Goal: Task Accomplishment & Management: Manage account settings

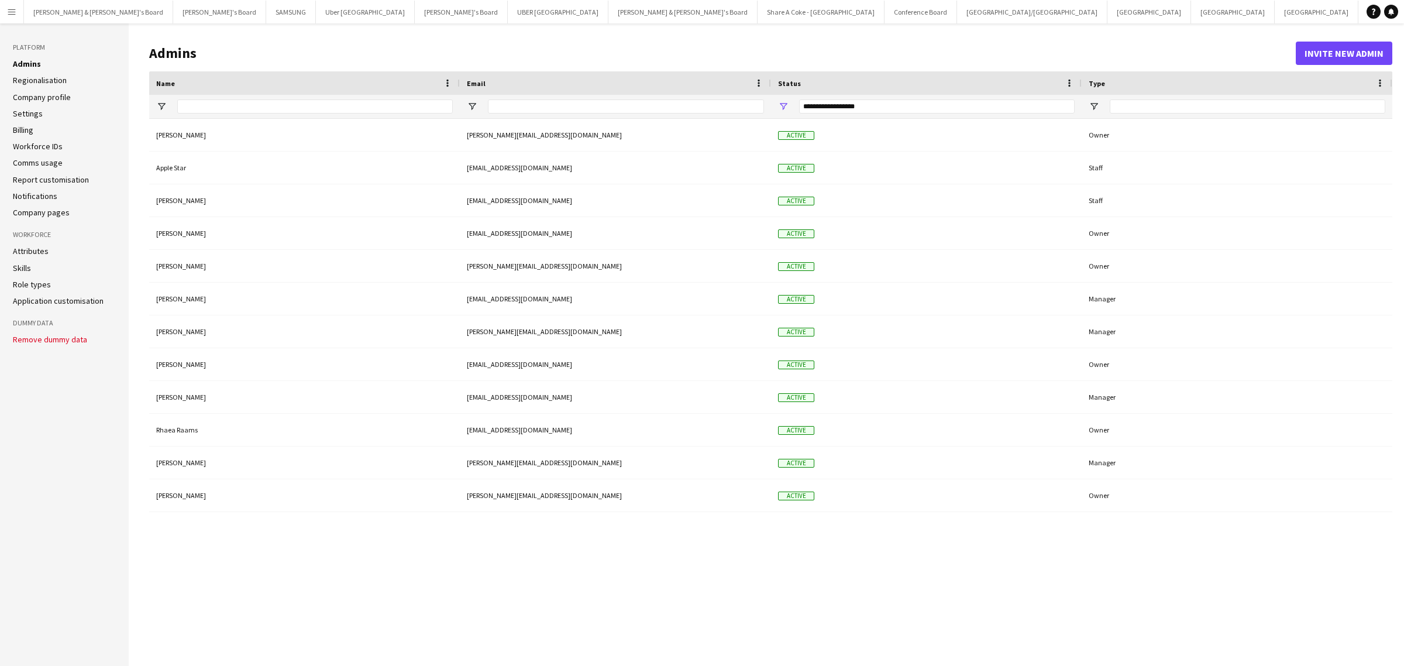
click at [13, 10] on app-icon "Menu" at bounding box center [11, 11] width 9 height 9
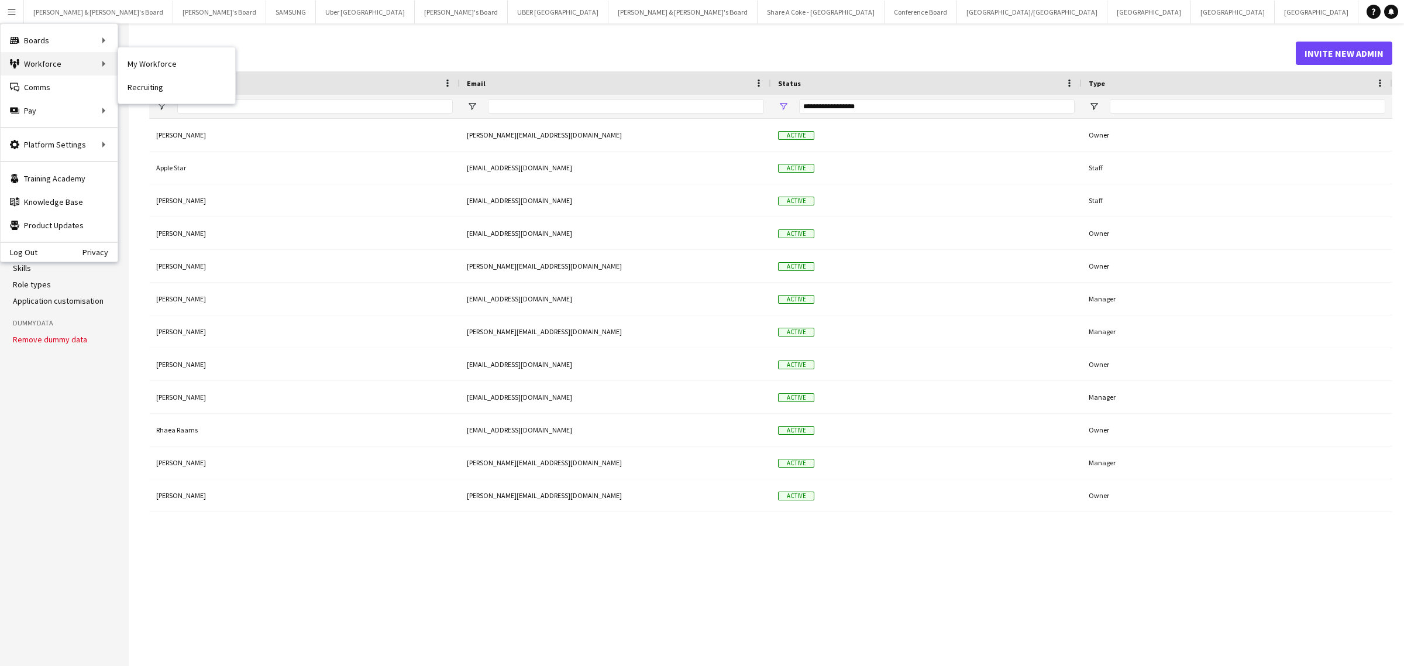
drag, startPoint x: 73, startPoint y: 64, endPoint x: 79, endPoint y: 63, distance: 6.0
click at [73, 64] on div "Workforce Workforce" at bounding box center [59, 63] width 117 height 23
click at [147, 67] on link "My Workforce" at bounding box center [176, 63] width 117 height 23
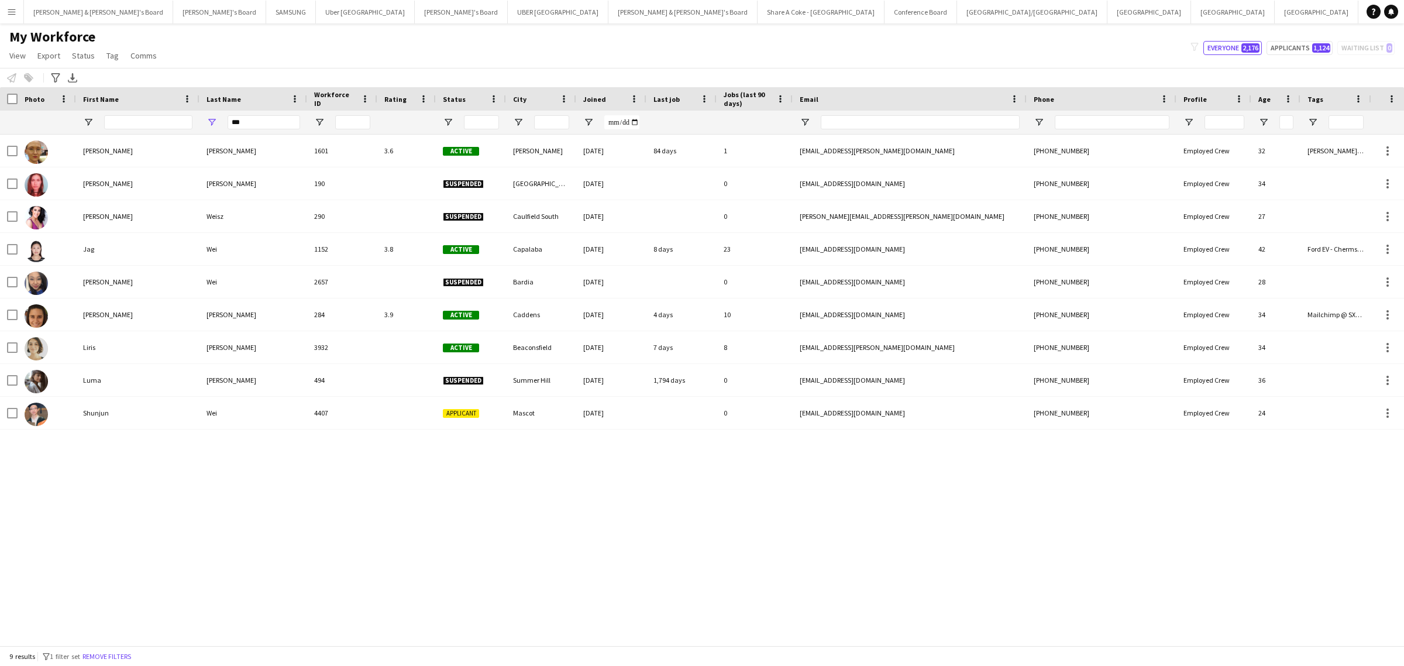
scroll to position [0, 1]
click at [54, 74] on icon at bounding box center [55, 77] width 9 height 9
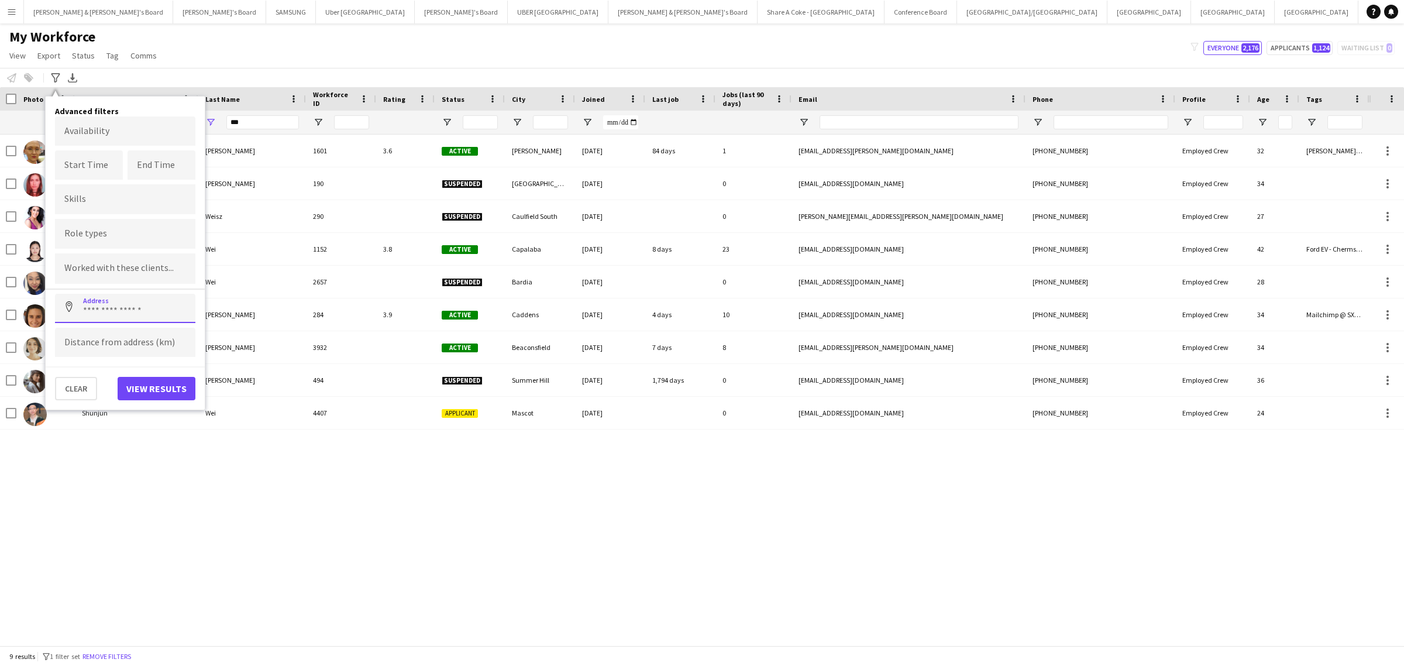
click at [141, 310] on input at bounding box center [125, 308] width 140 height 29
drag, startPoint x: 121, startPoint y: 313, endPoint x: 45, endPoint y: 307, distance: 76.3
click at [46, 307] on div "Advanced filters Availability Start Time End Time Skills Role types Worked with…" at bounding box center [125, 257] width 159 height 322
type input "**********"
click at [147, 341] on input at bounding box center [125, 342] width 140 height 29
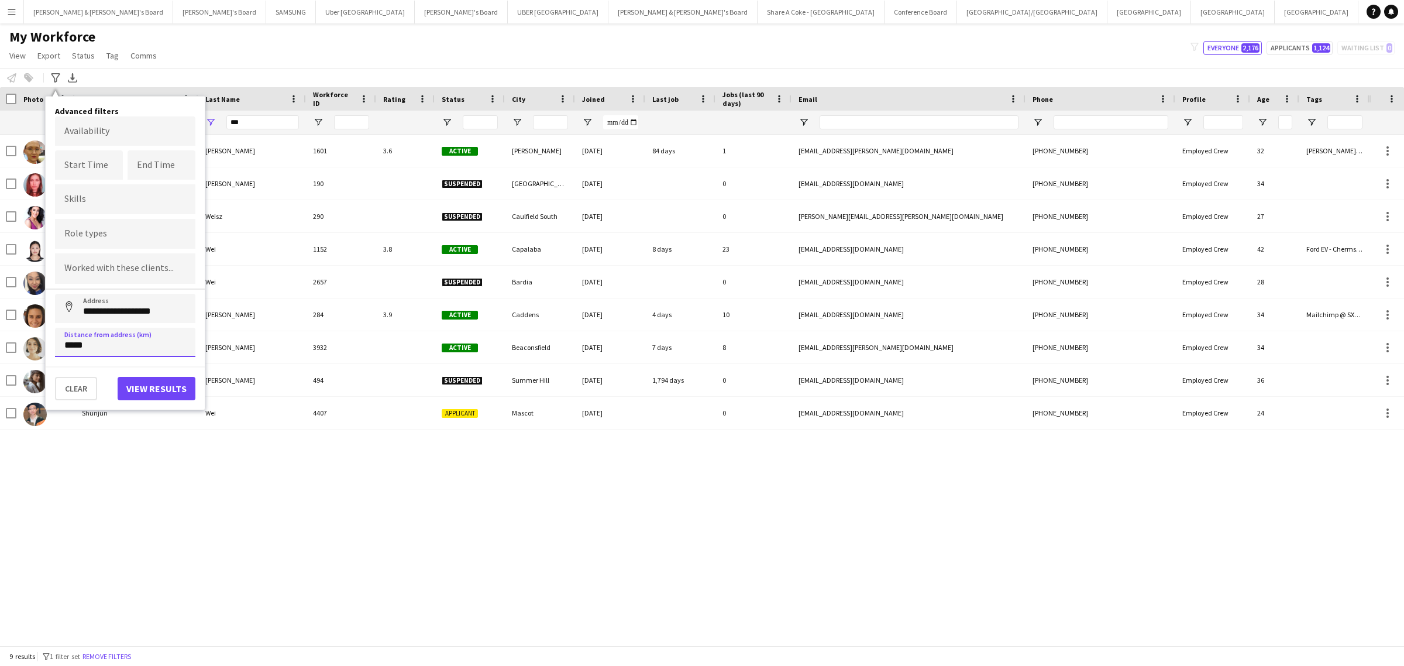
type input "*****"
click at [153, 387] on button "View results" at bounding box center [157, 388] width 78 height 23
type input "**********"
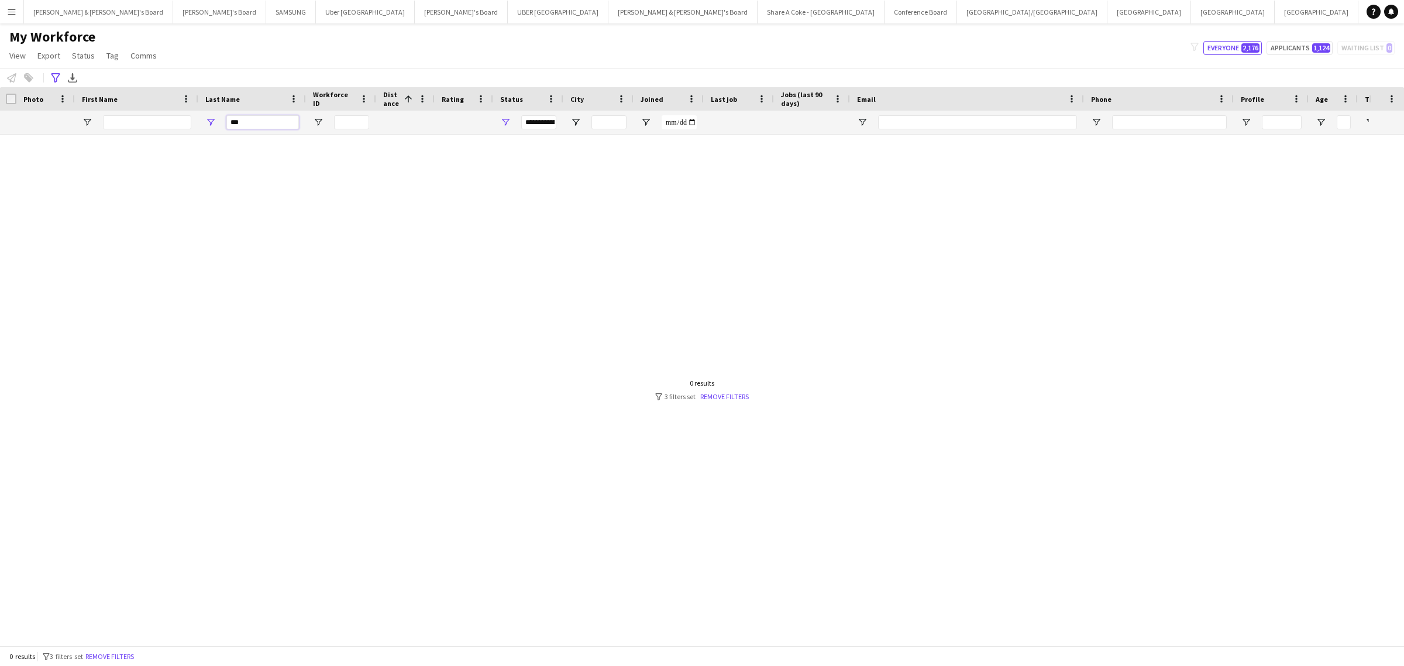
drag, startPoint x: 261, startPoint y: 127, endPoint x: 223, endPoint y: 130, distance: 38.1
click at [223, 130] on div "***" at bounding box center [252, 122] width 108 height 23
click at [147, 122] on input "First Name Filter Input" at bounding box center [147, 122] width 88 height 14
click at [506, 120] on span "Open Filter Menu" at bounding box center [505, 122] width 11 height 11
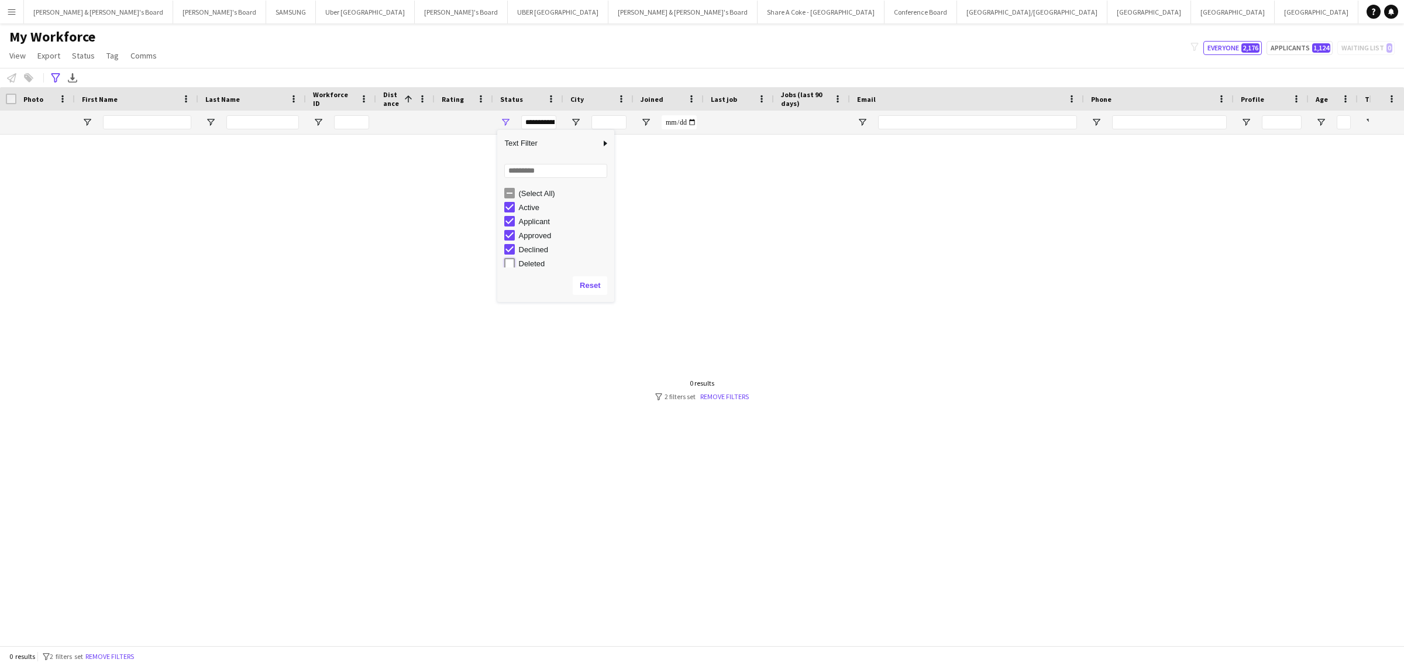
type input "**********"
click at [887, 150] on div at bounding box center [684, 384] width 1369 height 499
click at [512, 165] on div at bounding box center [684, 384] width 1369 height 499
click at [318, 118] on span "Open Filter Menu" at bounding box center [318, 122] width 11 height 11
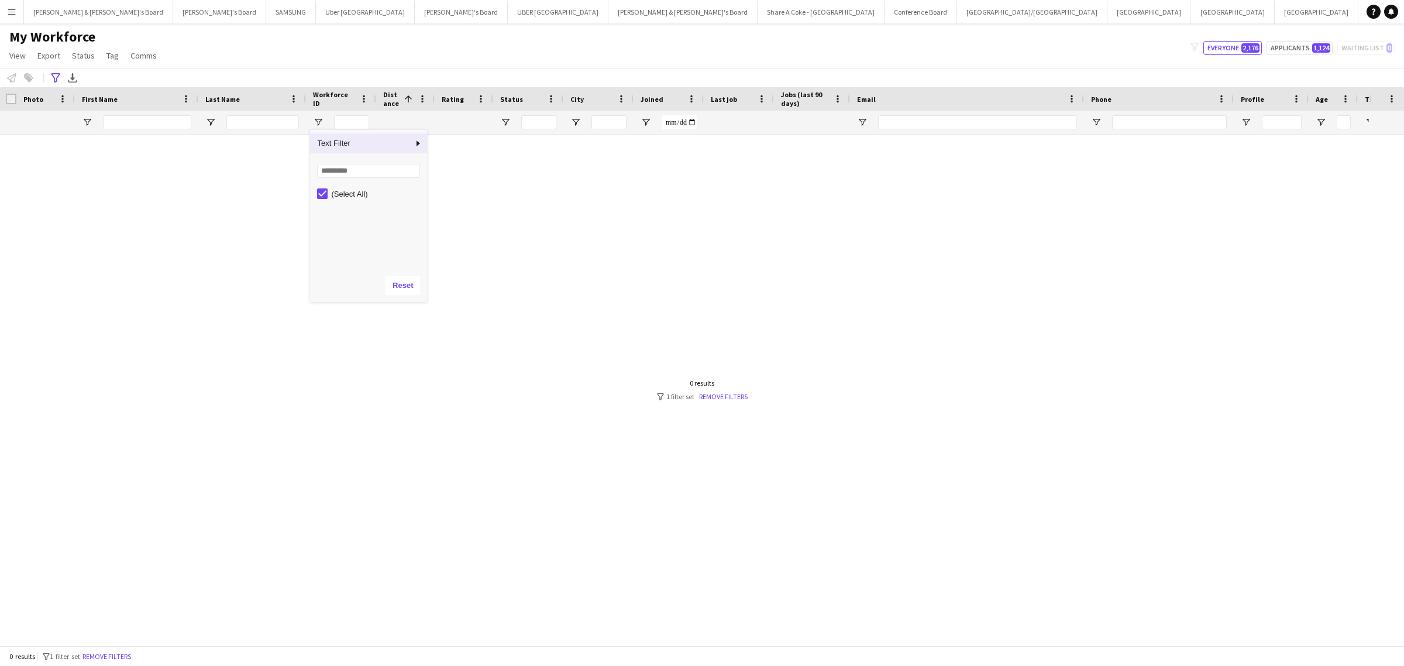
click at [218, 184] on div at bounding box center [684, 384] width 1369 height 499
click at [51, 74] on icon at bounding box center [55, 77] width 9 height 9
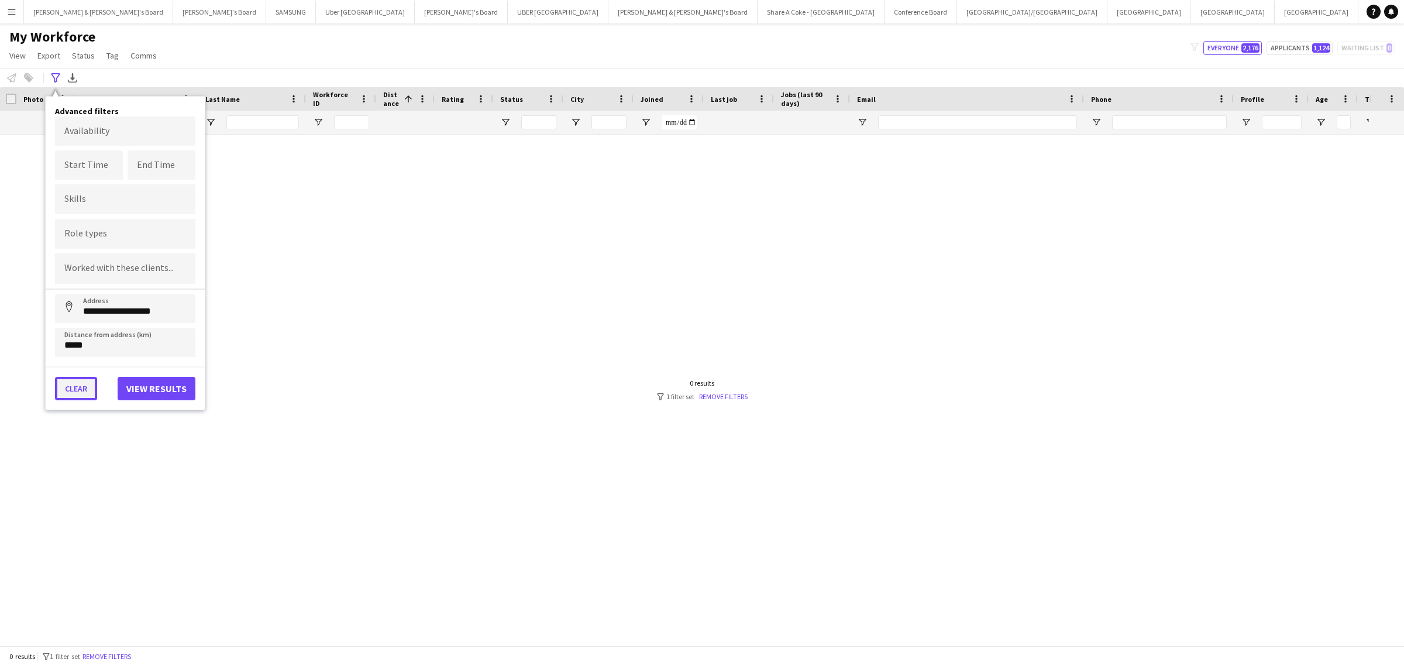
click at [80, 379] on button "Clear" at bounding box center [76, 388] width 42 height 23
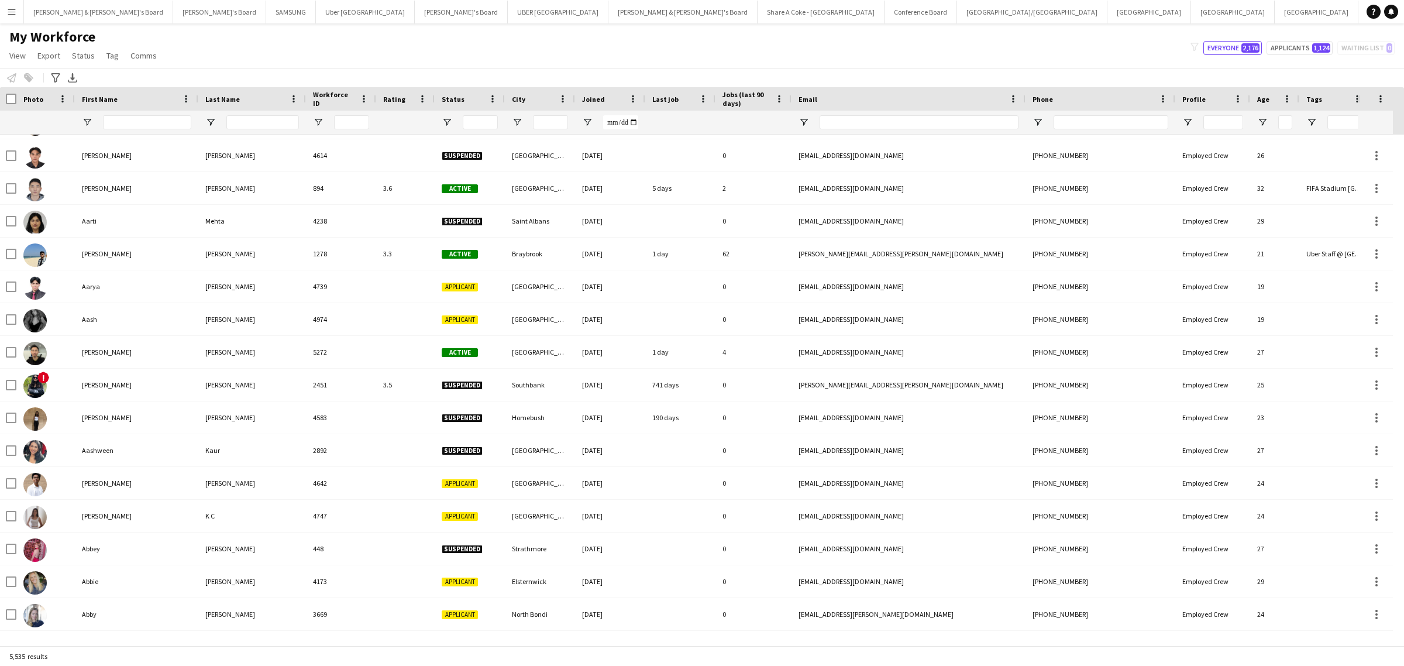
scroll to position [439, 0]
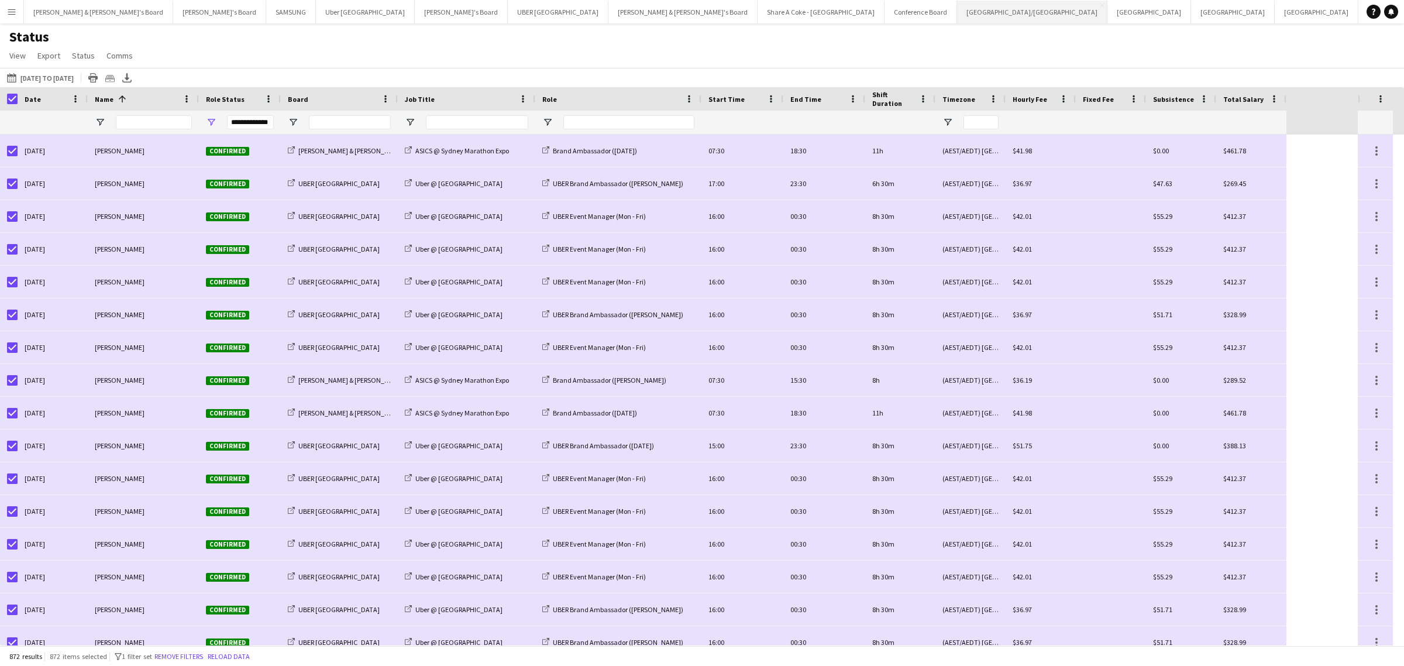
click at [957, 15] on button "Brisbane/Gold Coast Close" at bounding box center [1032, 12] width 150 height 23
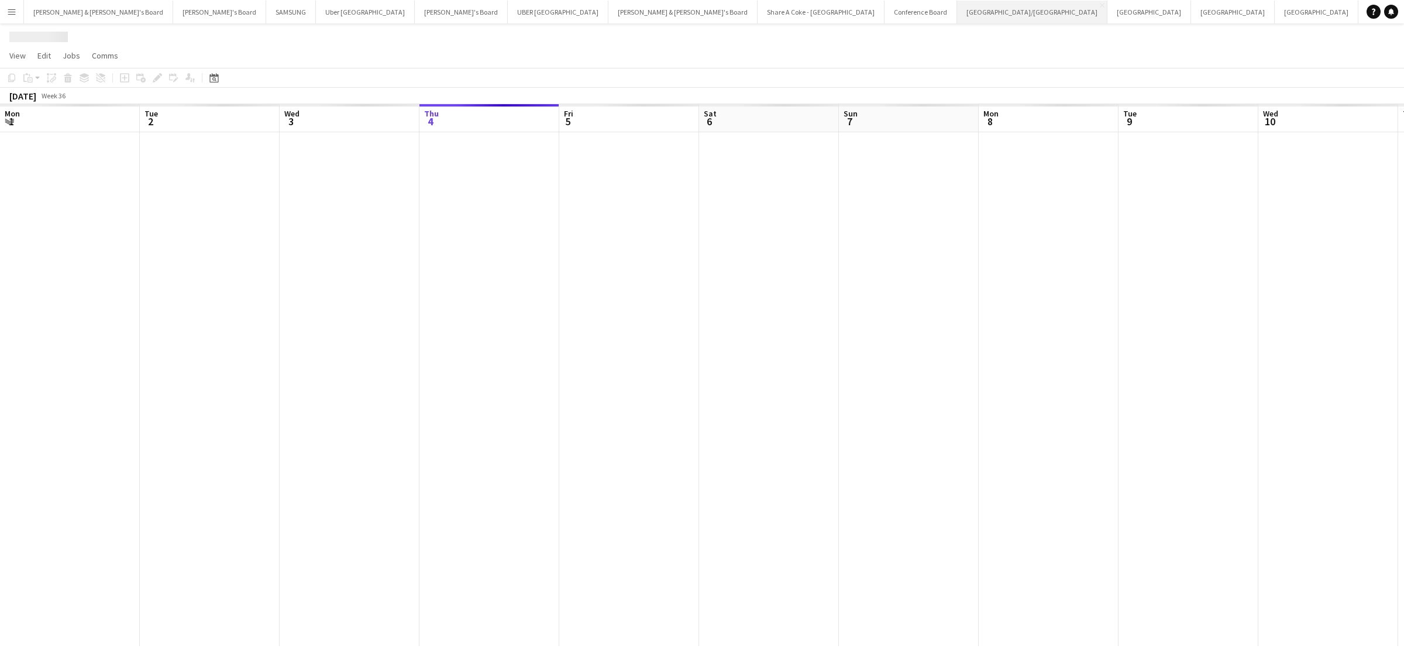
scroll to position [0, 279]
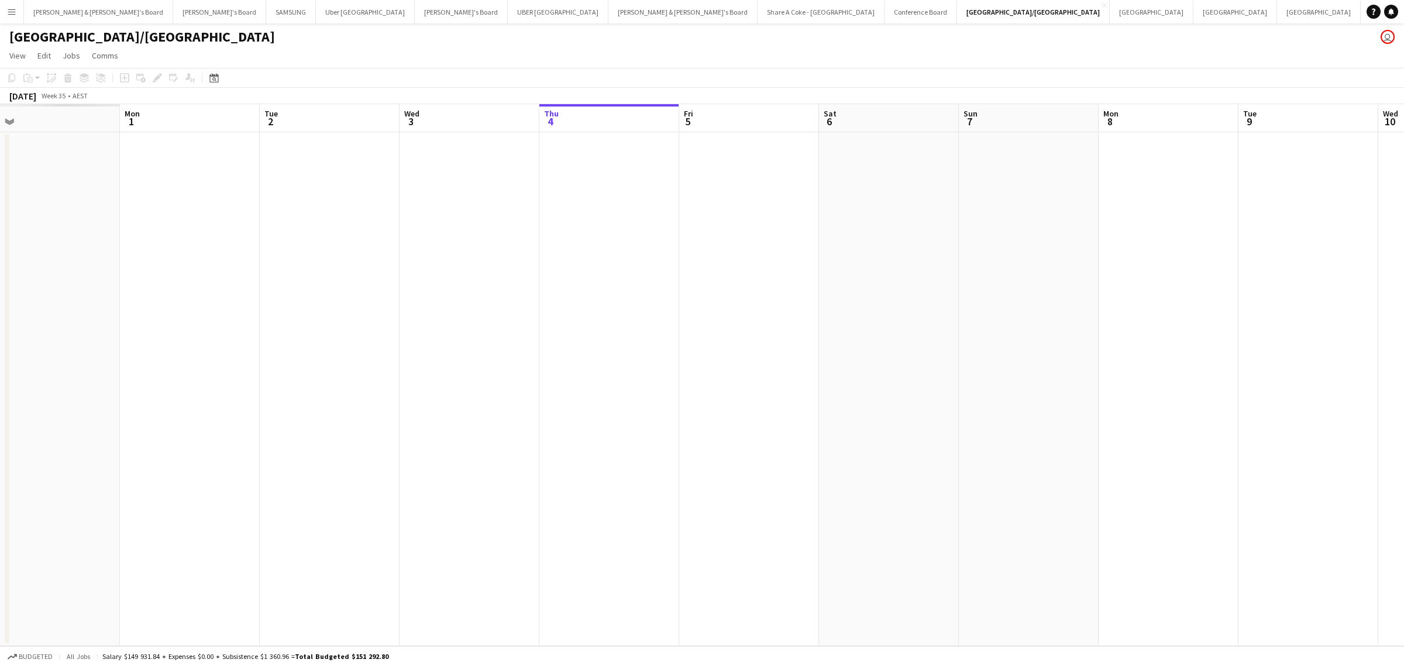
drag, startPoint x: 194, startPoint y: 404, endPoint x: 943, endPoint y: 345, distance: 751.5
click at [943, 345] on app-calendar-viewport "Fri 29 Sat 30 Sun 31 Mon 1 Tue 2 Wed 3 Thu 4 Fri 5 Sat 6 Sun 7 Mon 8 Tue 9 Wed …" at bounding box center [702, 375] width 1404 height 542
drag, startPoint x: 82, startPoint y: 455, endPoint x: 856, endPoint y: 376, distance: 777.8
click at [870, 381] on app-calendar-viewport "Thu 21 Fri 22 Sat 23 Sun 24 Mon 25 Tue 26 Wed 27 Thu 28 Fri 29 Sat 30 Sun 31 Mo…" at bounding box center [702, 375] width 1404 height 542
drag, startPoint x: 211, startPoint y: 451, endPoint x: 1015, endPoint y: 375, distance: 807.7
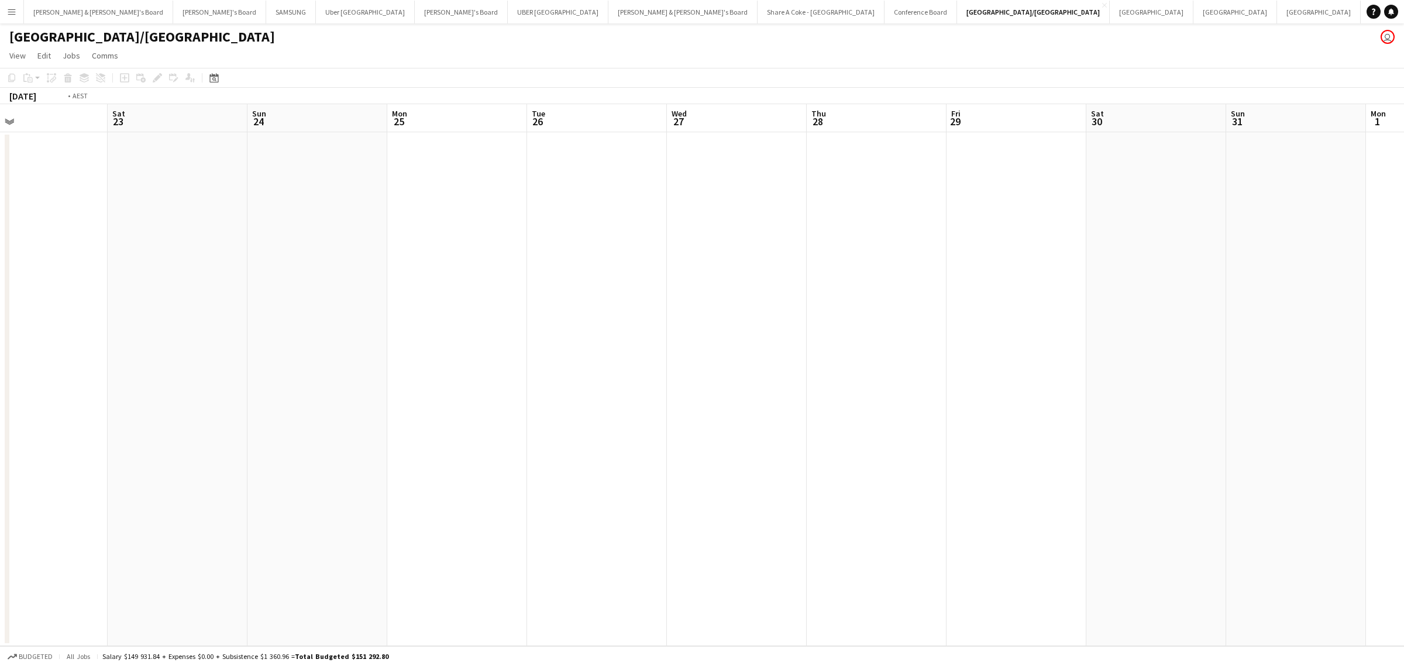
click at [1015, 375] on app-calendar-viewport "Wed 20 Thu 21 Fri 22 Sat 23 Sun 24 Mon 25 Tue 26 Wed 27 Thu 28 Fri 29 Sat 30 Su…" at bounding box center [702, 375] width 1404 height 542
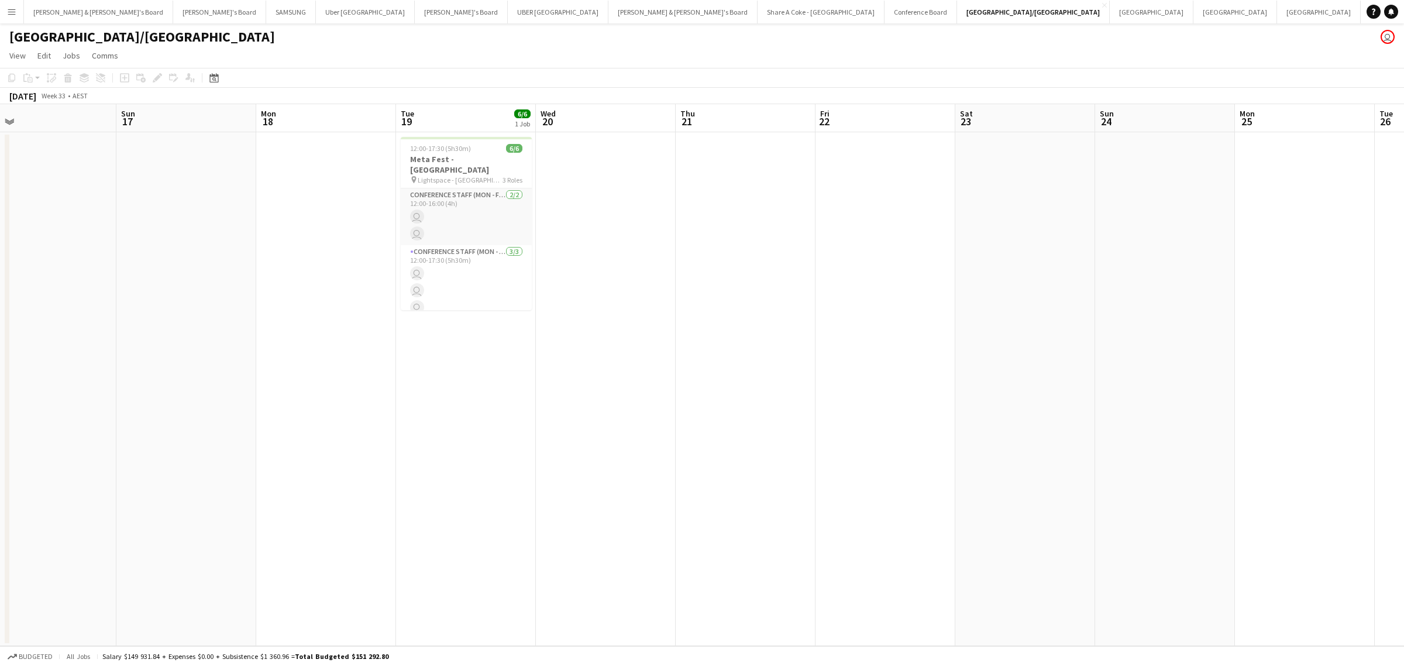
scroll to position [0, 366]
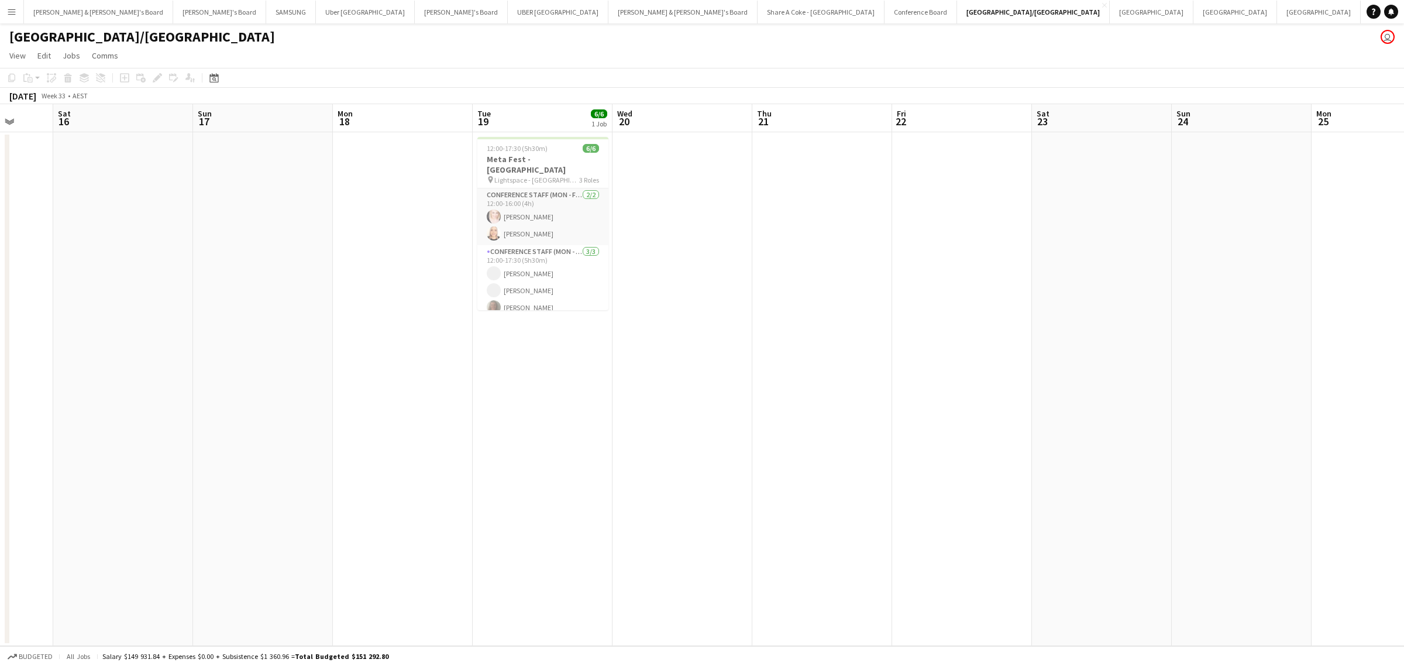
drag, startPoint x: 197, startPoint y: 505, endPoint x: 421, endPoint y: 497, distance: 224.1
click at [421, 497] on app-calendar-viewport "Wed 13 Thu 14 Fri 15 Sat 16 Sun 17 Mon 18 Tue 19 6/6 1 Job Wed 20 Thu 21 Fri 22…" at bounding box center [702, 375] width 1404 height 542
click at [264, 482] on app-date-cell at bounding box center [263, 388] width 140 height 513
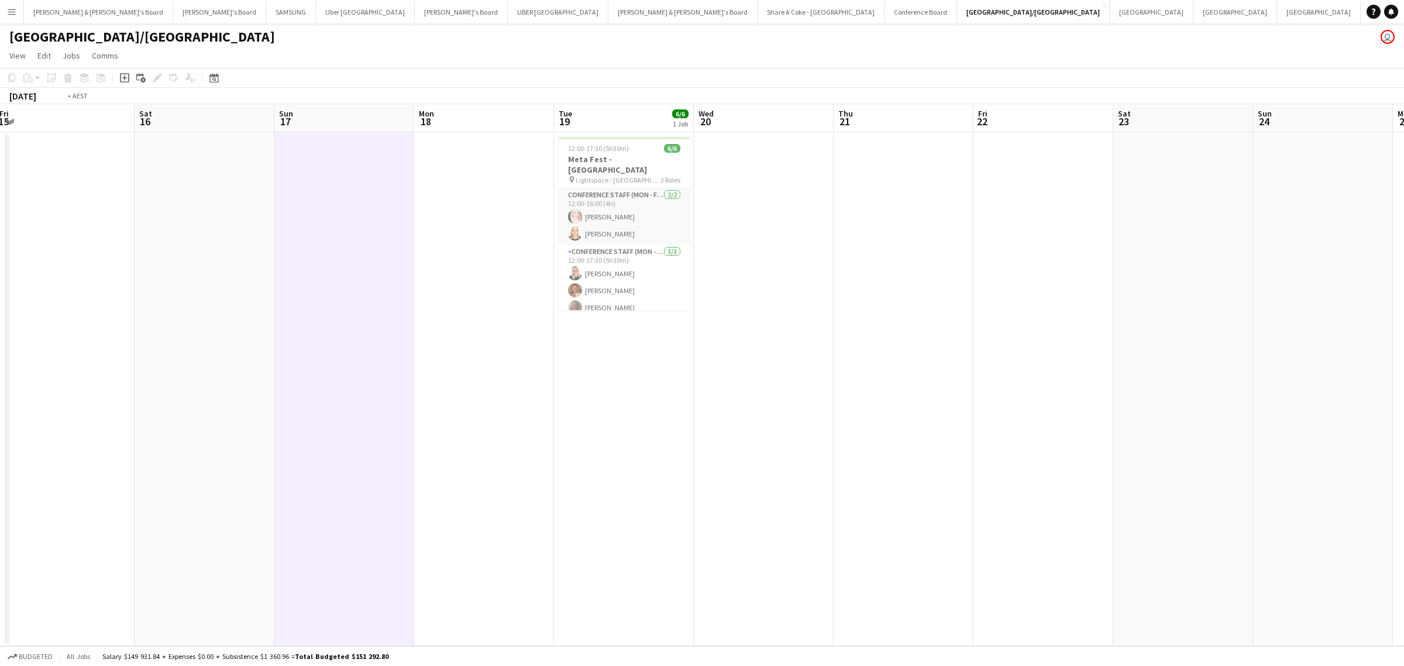
drag, startPoint x: 938, startPoint y: 425, endPoint x: 468, endPoint y: 457, distance: 470.1
click at [468, 457] on app-calendar-viewport "Wed 13 Thu 14 Fri 15 Sat 16 Sun 17 Mon 18 Tue 19 6/6 1 Job Wed 20 Thu 21 Fri 22…" at bounding box center [702, 375] width 1404 height 542
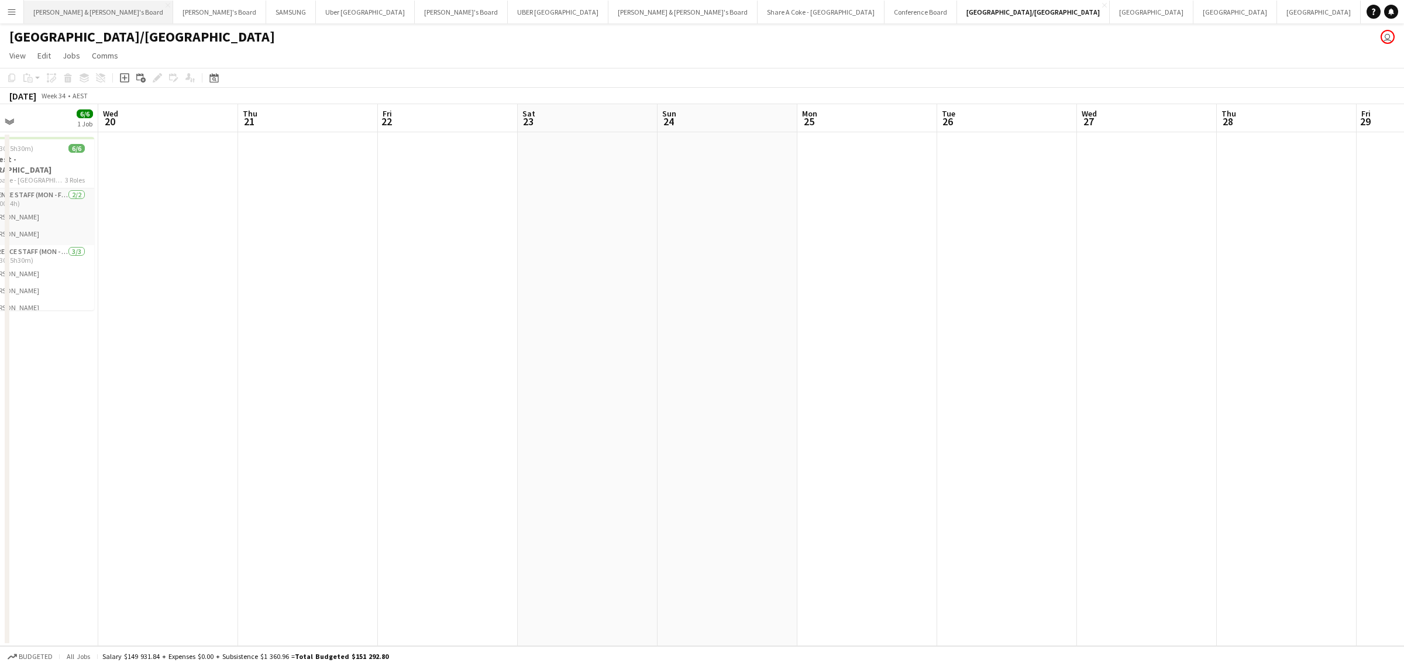
click at [67, 13] on button "Neil & Jenny's Board Close" at bounding box center [98, 12] width 149 height 23
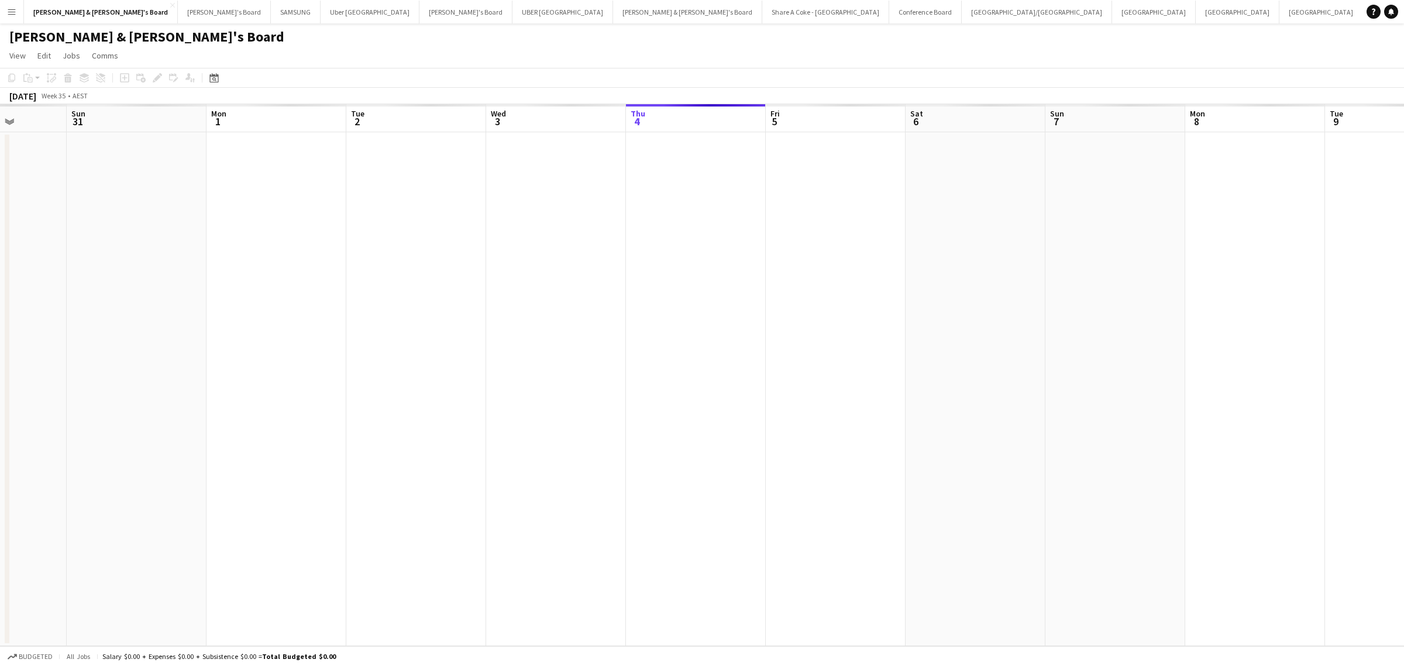
drag, startPoint x: 350, startPoint y: 413, endPoint x: 922, endPoint y: 335, distance: 577.3
click at [922, 335] on app-calendar-viewport "Thu 28 Fri 29 Sat 30 Sun 31 Mon 1 Tue 2 Wed 3 Thu 4 Fri 5 Sat 6 Sun 7 Mon 8 Tue…" at bounding box center [702, 375] width 1404 height 542
drag, startPoint x: 371, startPoint y: 444, endPoint x: 849, endPoint y: 354, distance: 485.7
click at [850, 354] on app-calendar-viewport "Mon 25 Tue 26 Wed 27 Thu 28 Fri 29 Sat 30 Sun 31 Mon 1 Tue 2 Wed 3 Thu 4 Fri 5 …" at bounding box center [702, 375] width 1404 height 542
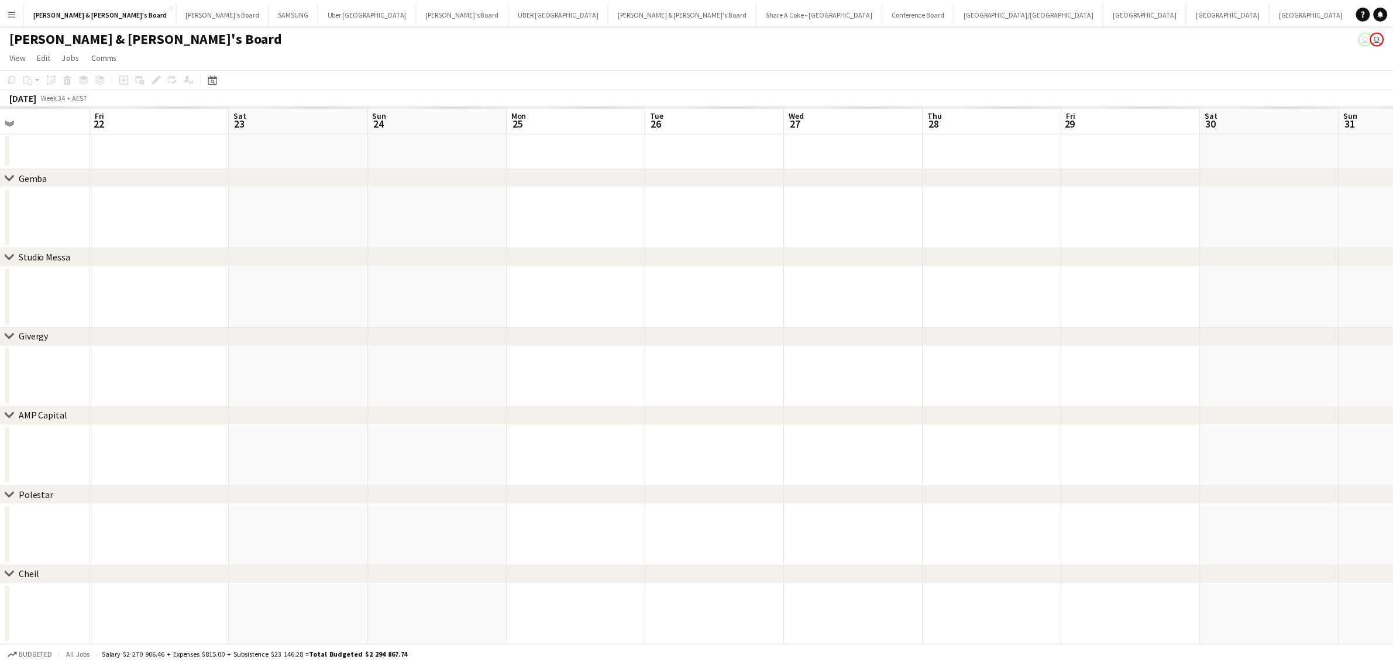
scroll to position [0, 295]
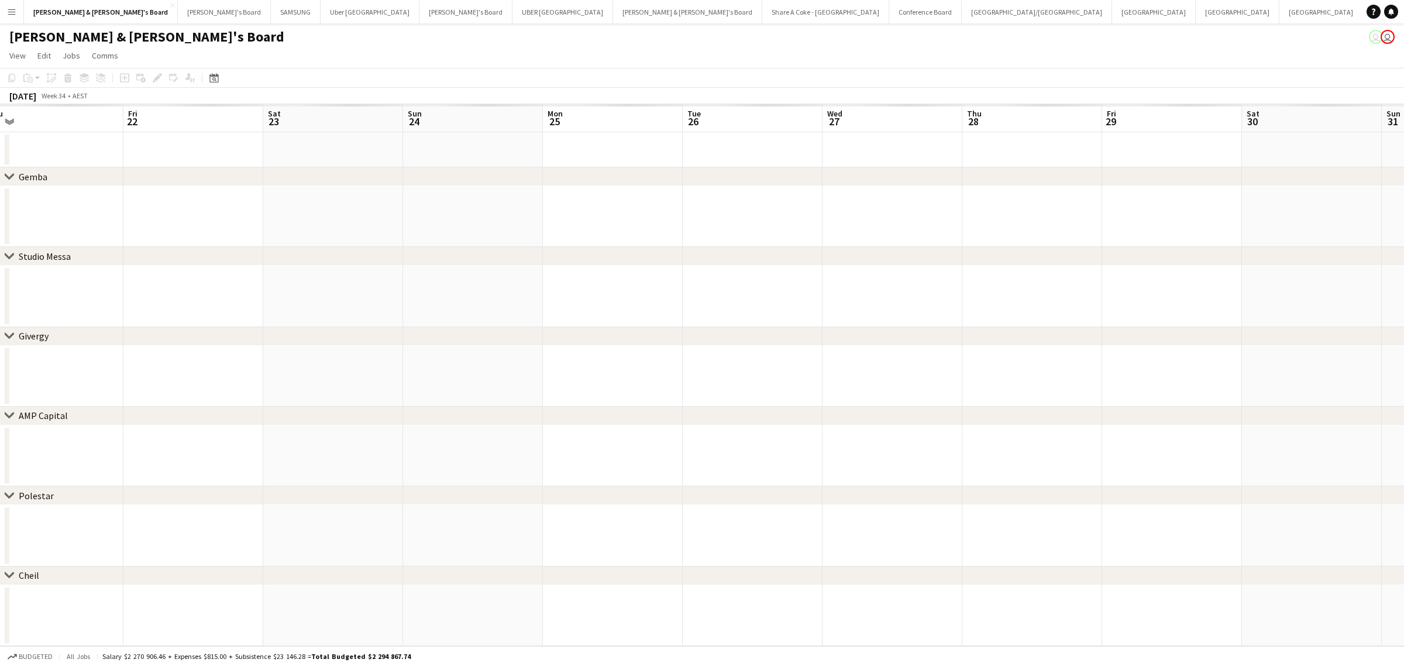
drag, startPoint x: 338, startPoint y: 460, endPoint x: 1098, endPoint y: 366, distance: 765.5
click at [1100, 369] on app-calendar-viewport "Tue 19 Wed 20 Thu 21 Fri 22 Sat 23 Sun 24 Mon 25 Tue 26 Wed 27 Thu 28 Fri 29 Sa…" at bounding box center [702, 375] width 1404 height 542
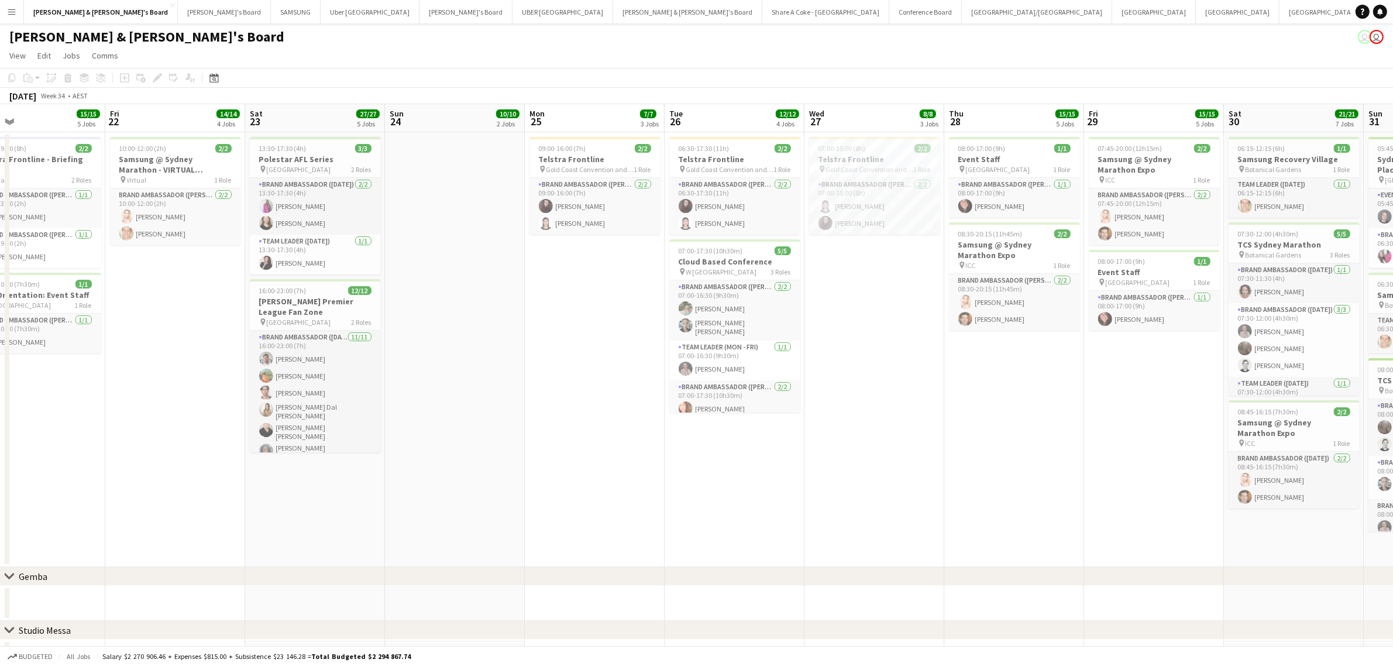
scroll to position [0, 454]
drag, startPoint x: 705, startPoint y: 436, endPoint x: 266, endPoint y: 465, distance: 439.6
click at [142, 144] on span "10:00-12:00 (2h)" at bounding box center [142, 148] width 47 height 9
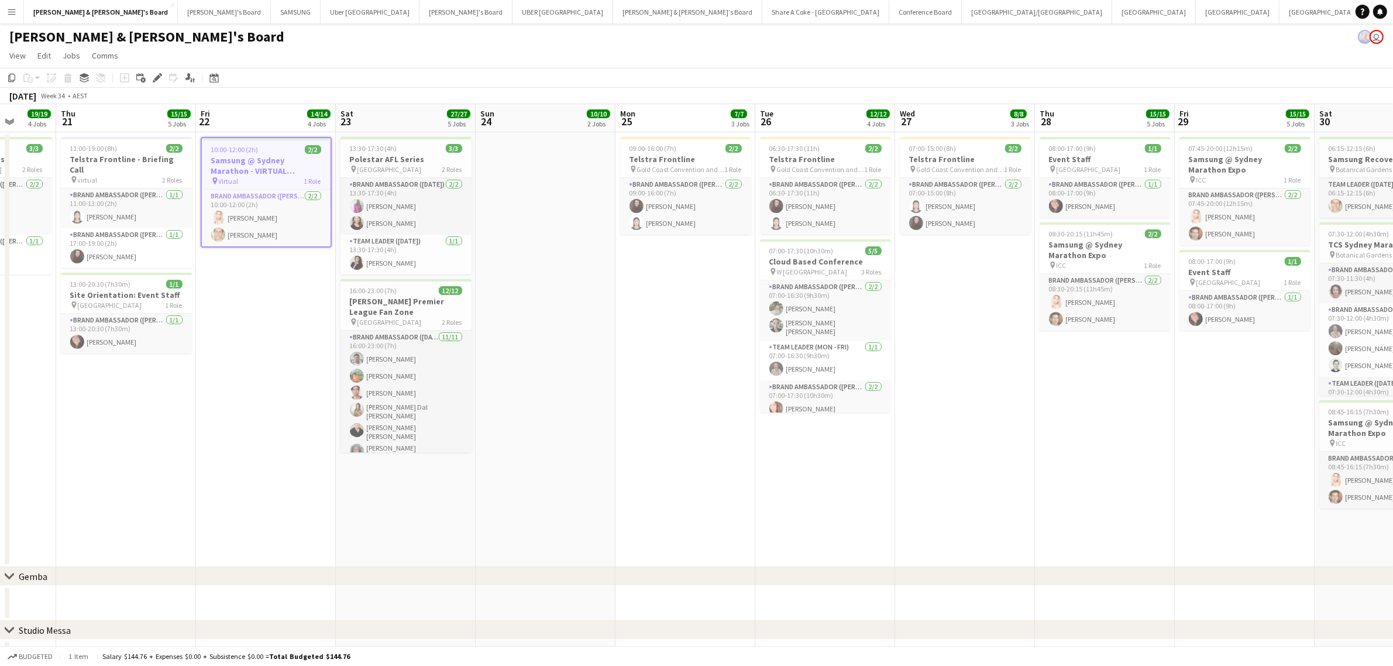
scroll to position [0, 258]
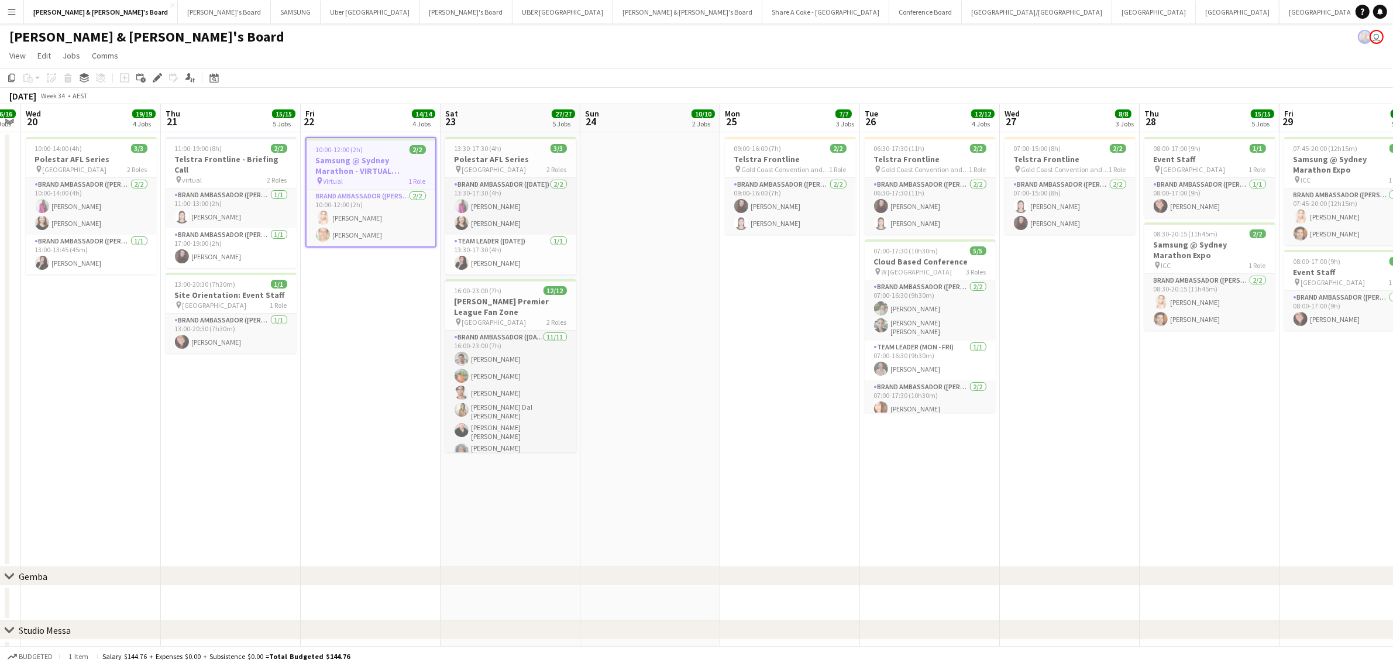
drag, startPoint x: 512, startPoint y: 340, endPoint x: 708, endPoint y: 323, distance: 196.7
click at [222, 154] on h3 "Telstra Frontline - Briefing Call" at bounding box center [231, 164] width 131 height 21
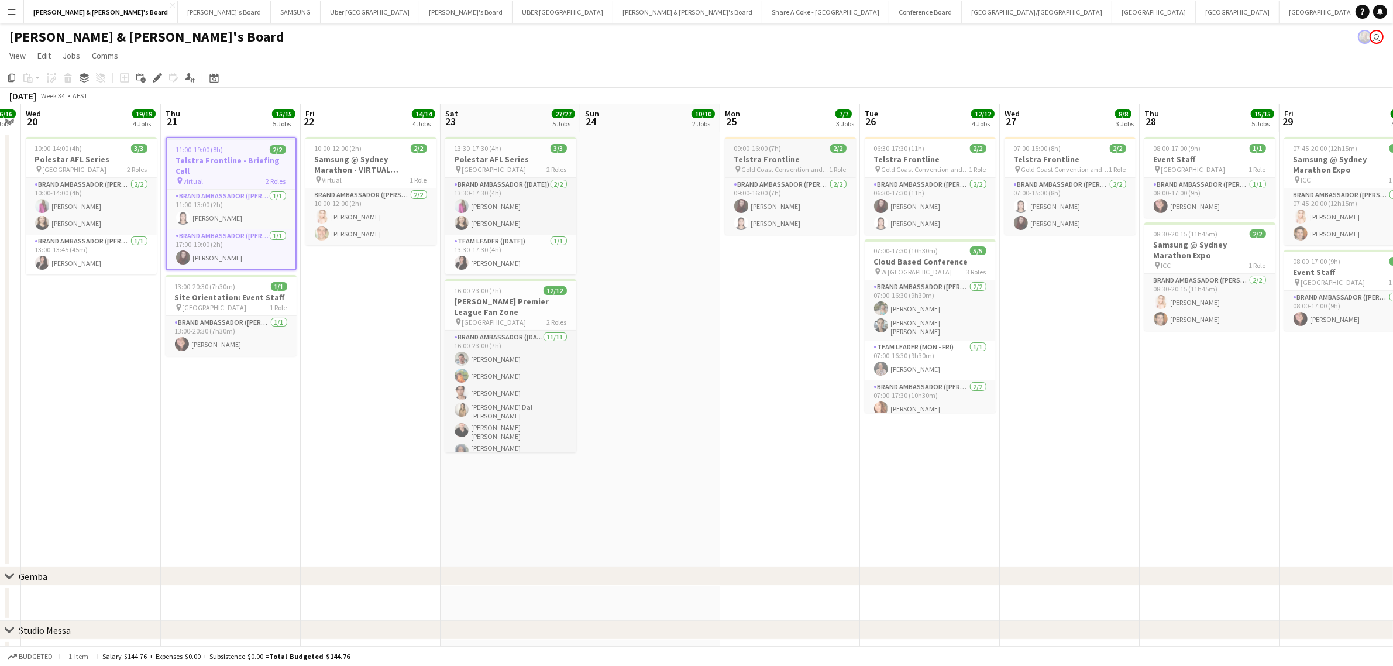
scroll to position [0, 259]
click at [775, 158] on h3 "Telstra Frontline" at bounding box center [789, 159] width 131 height 11
click at [919, 150] on span "06:30-17:30 (11h)" at bounding box center [898, 148] width 51 height 9
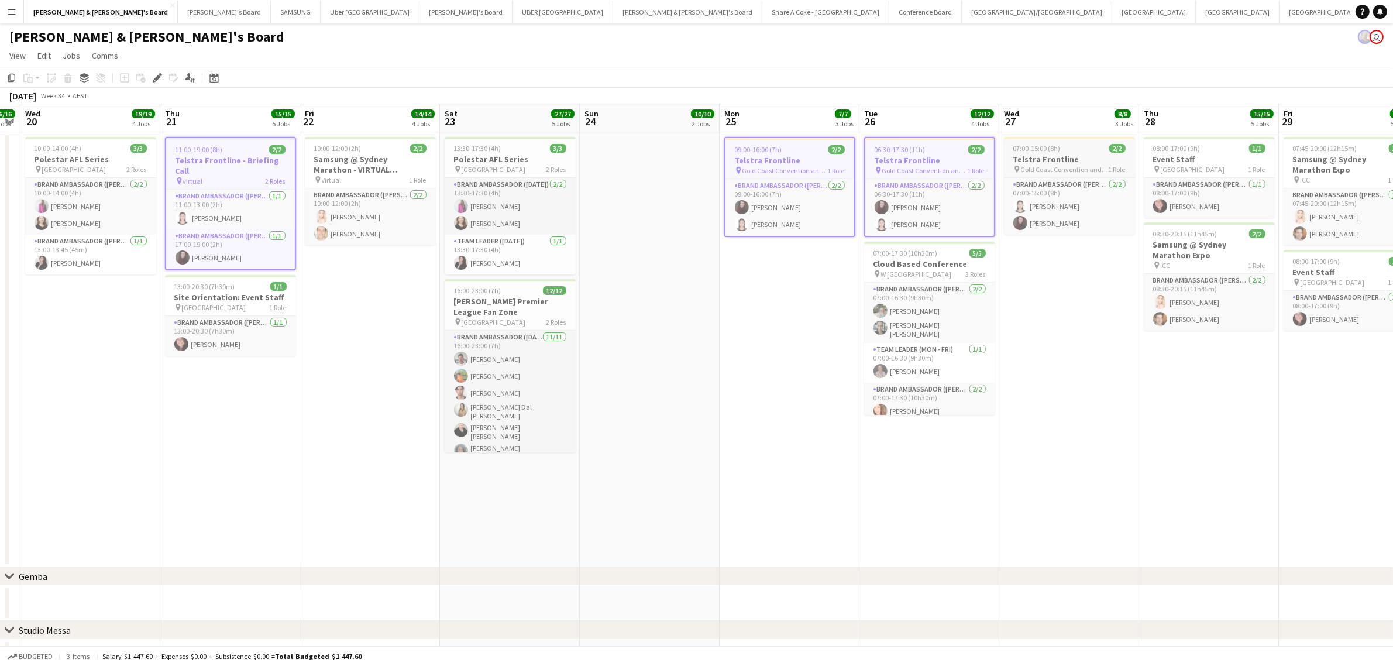
click at [1083, 149] on div "07:00-15:00 (8h) 2/2" at bounding box center [1069, 148] width 131 height 9
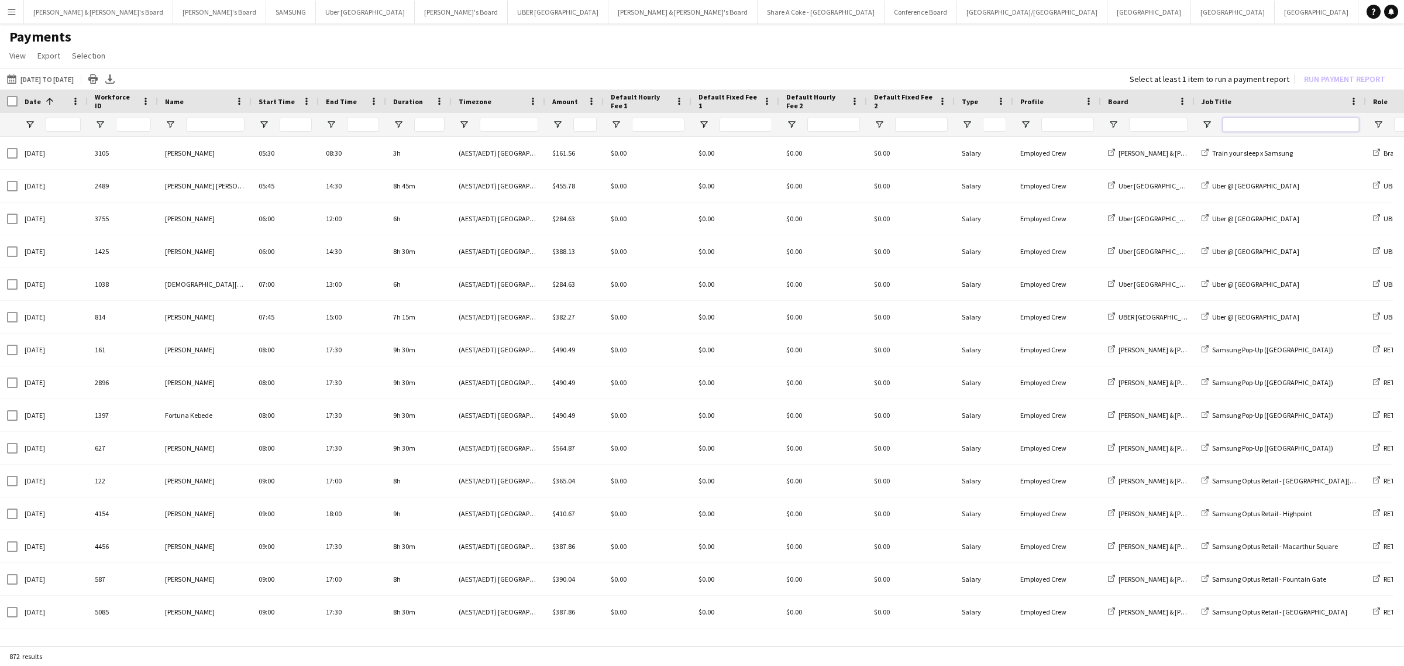
click at [1256, 126] on input "Job Title Filter Input" at bounding box center [1290, 125] width 136 height 14
type input "**********"
click at [1112, 122] on span "Open Filter Menu" at bounding box center [1113, 124] width 11 height 11
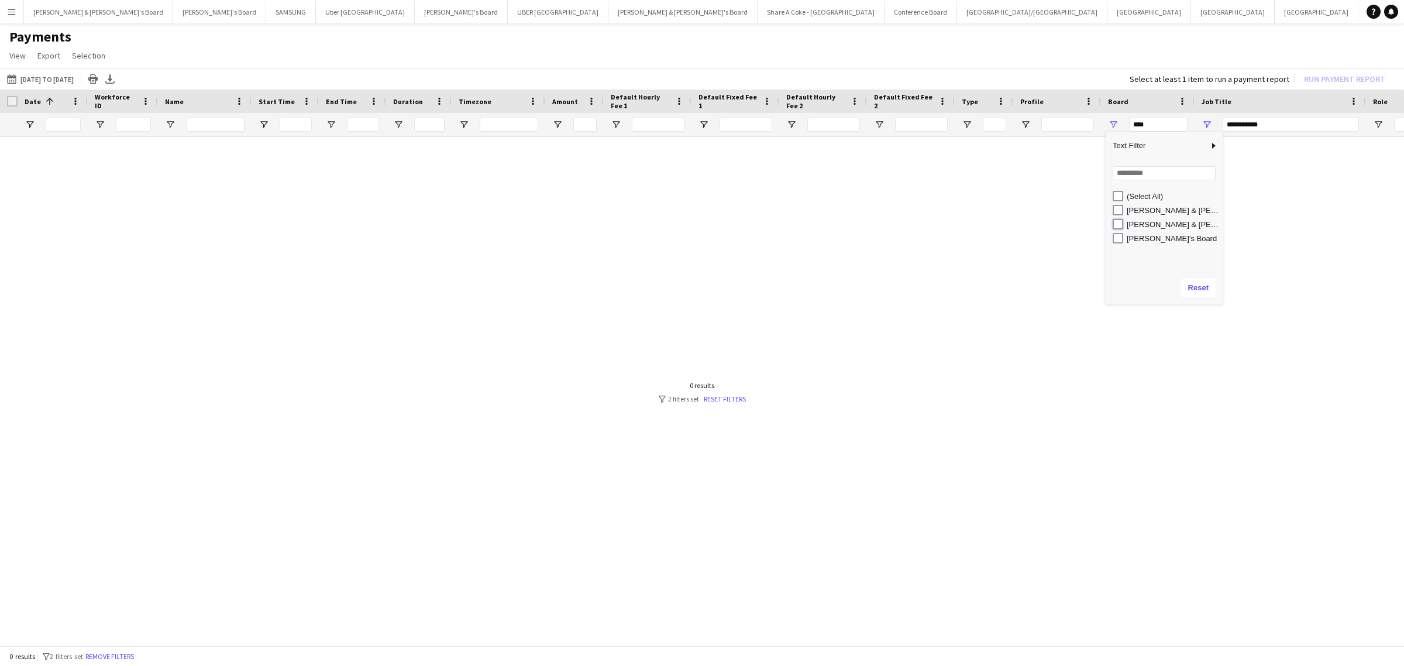
type input "**********"
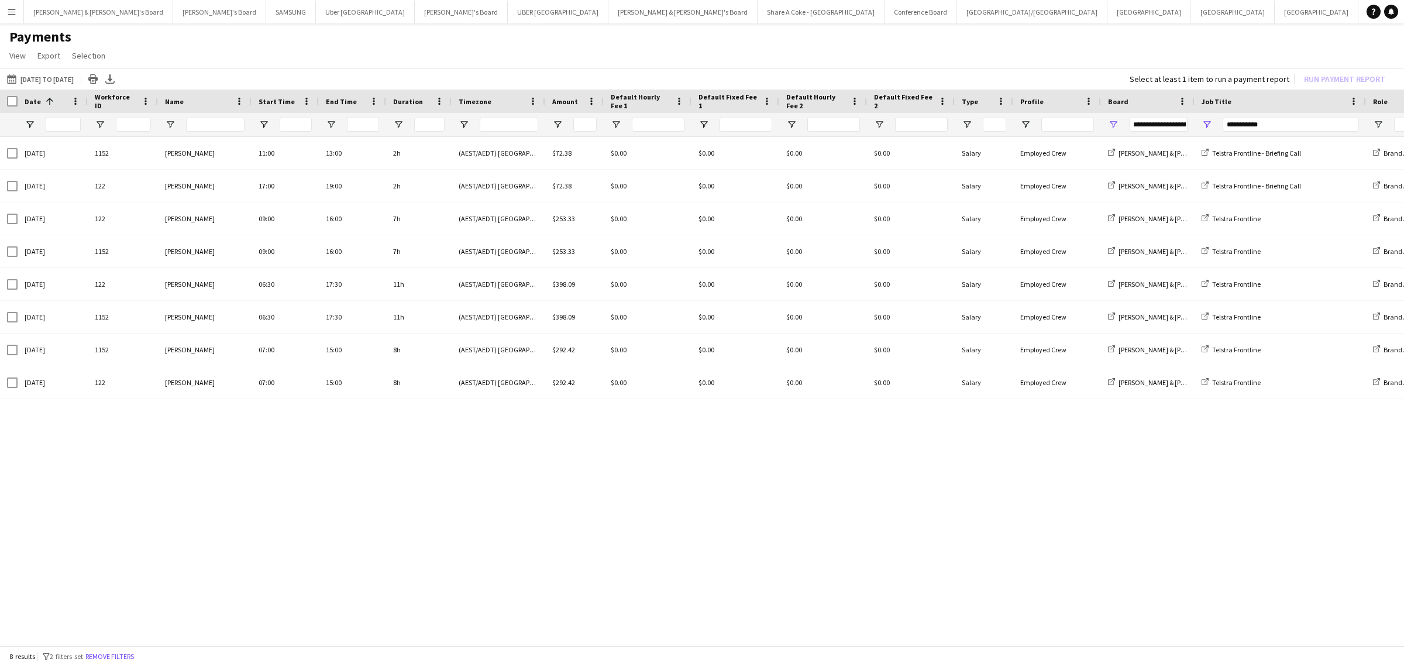
click at [1138, 453] on div "[DATE] 1152 Jag Wei 11:00 13:00 2h (AEST/AEDT) [GEOGRAPHIC_DATA] $72.38 $0.00 $…" at bounding box center [702, 386] width 1404 height 499
